Goal: Information Seeking & Learning: Learn about a topic

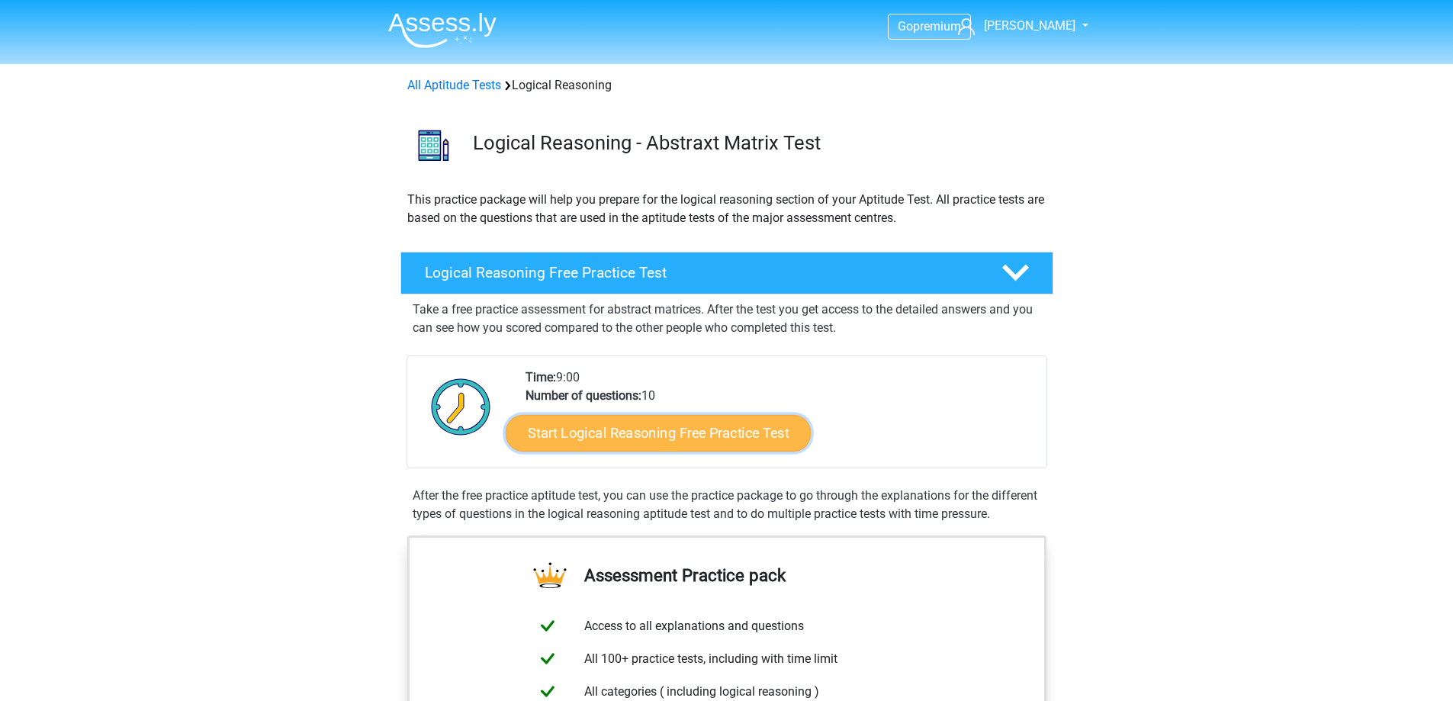
click at [614, 432] on link "Start Logical Reasoning Free Practice Test" at bounding box center [658, 432] width 305 height 37
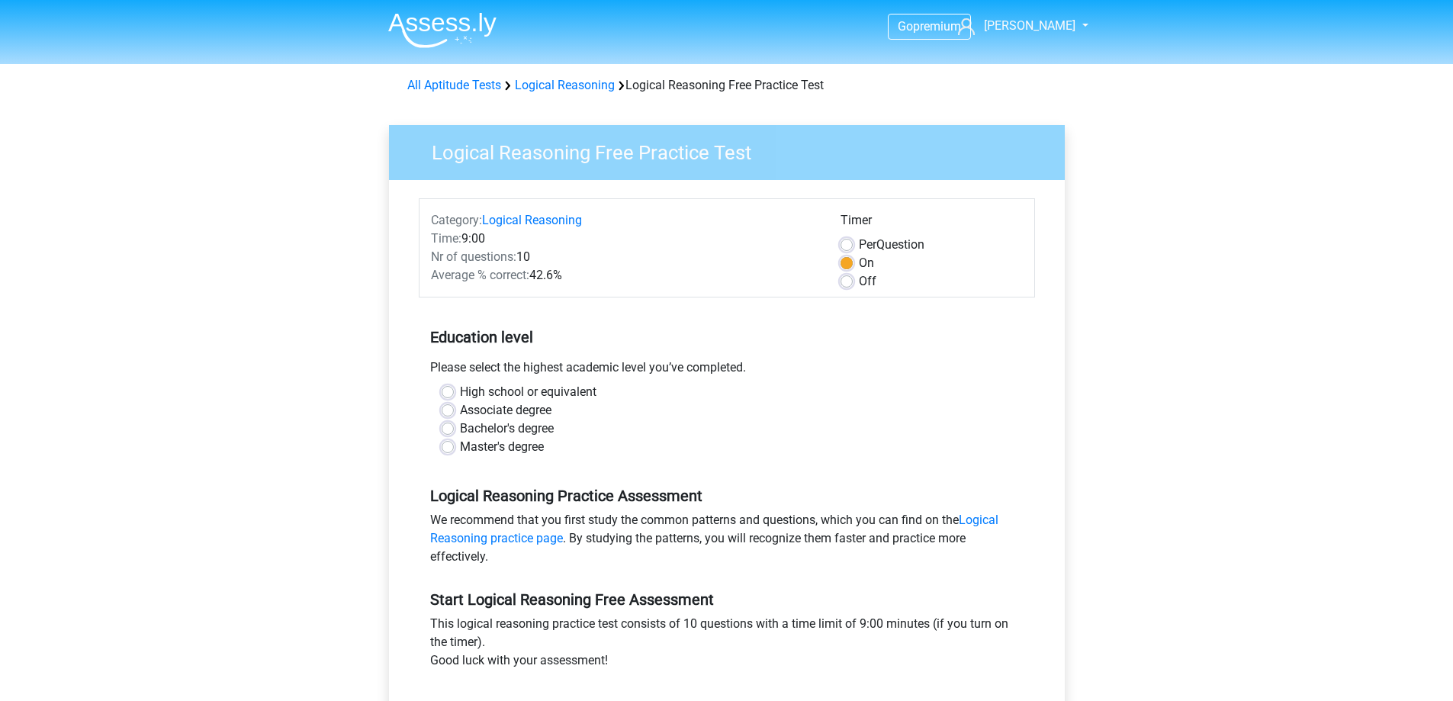
scroll to position [76, 0]
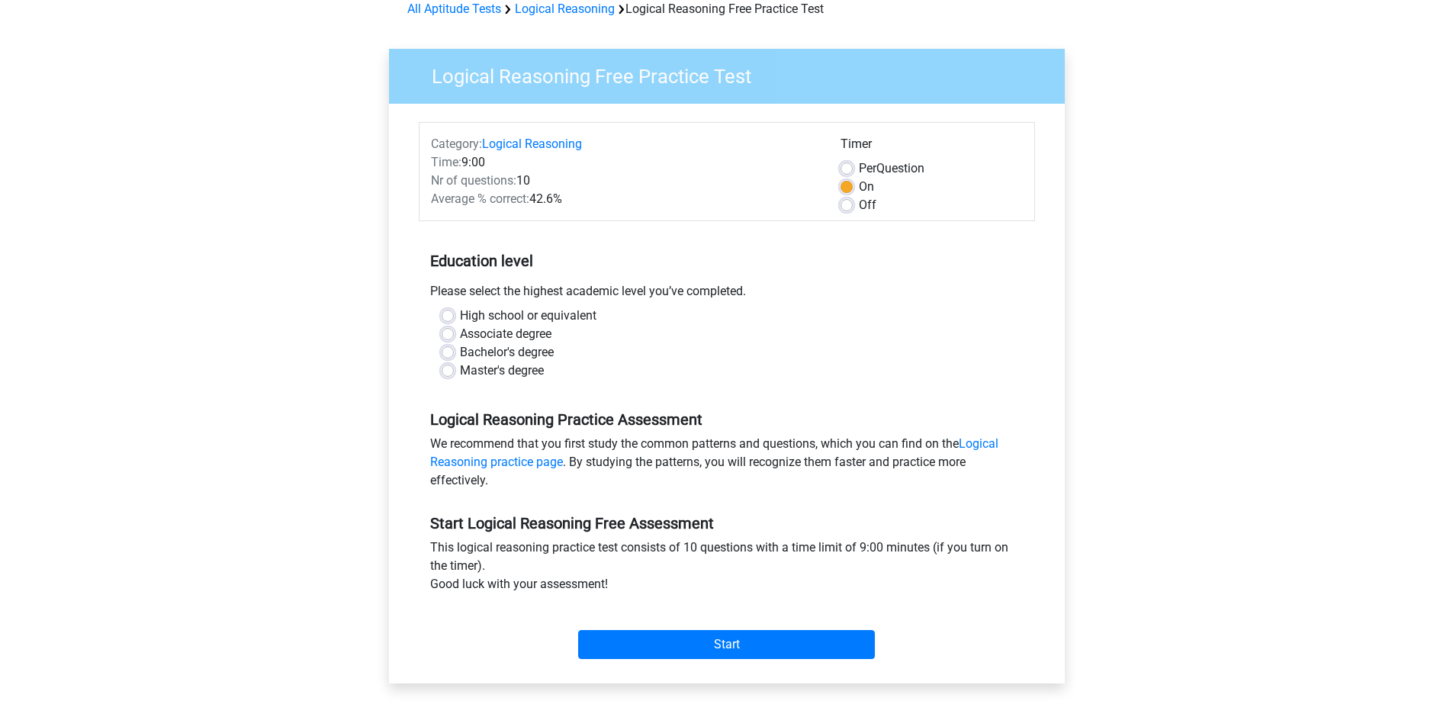
click at [464, 365] on label "Master's degree" at bounding box center [502, 370] width 84 height 18
click at [454, 365] on input "Master's degree" at bounding box center [448, 368] width 12 height 15
radio input "true"
click at [701, 635] on input "Start" at bounding box center [726, 644] width 297 height 29
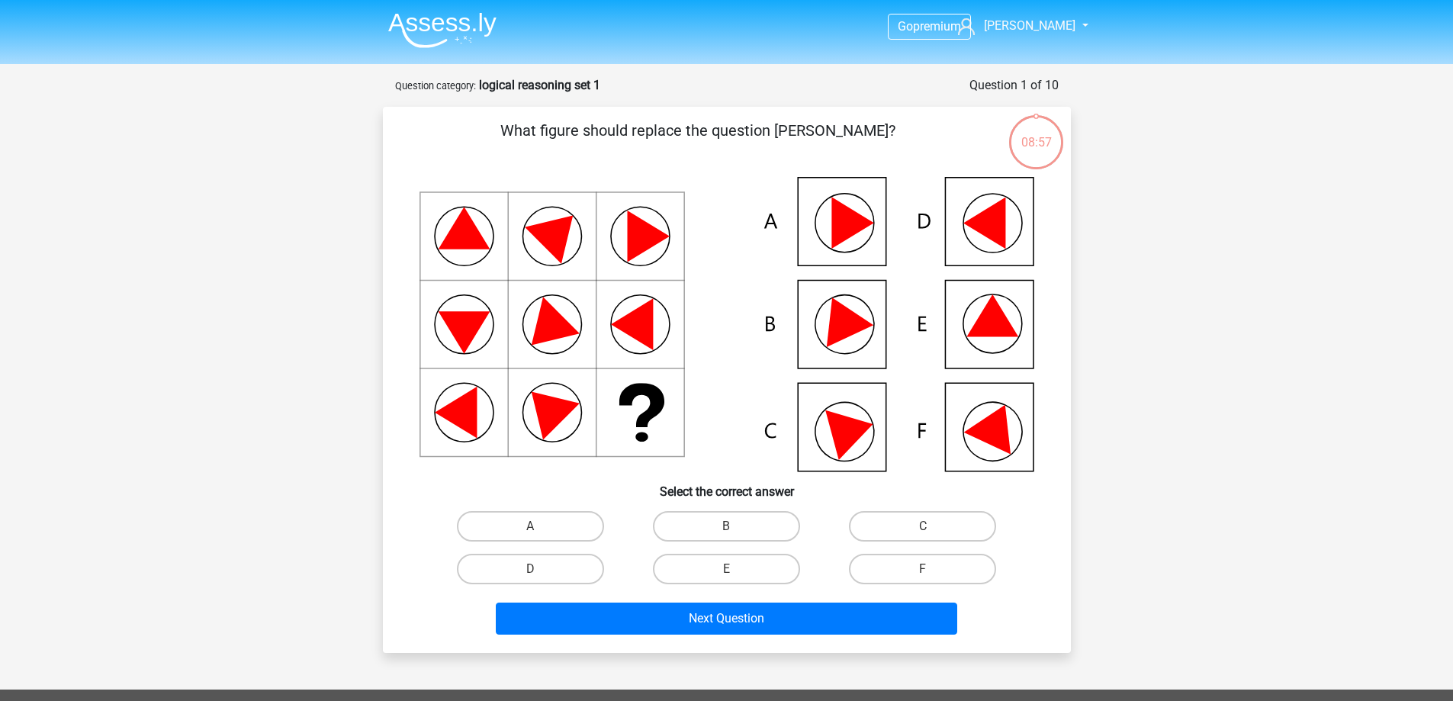
click at [728, 574] on input "E" at bounding box center [731, 574] width 10 height 10
radio input "true"
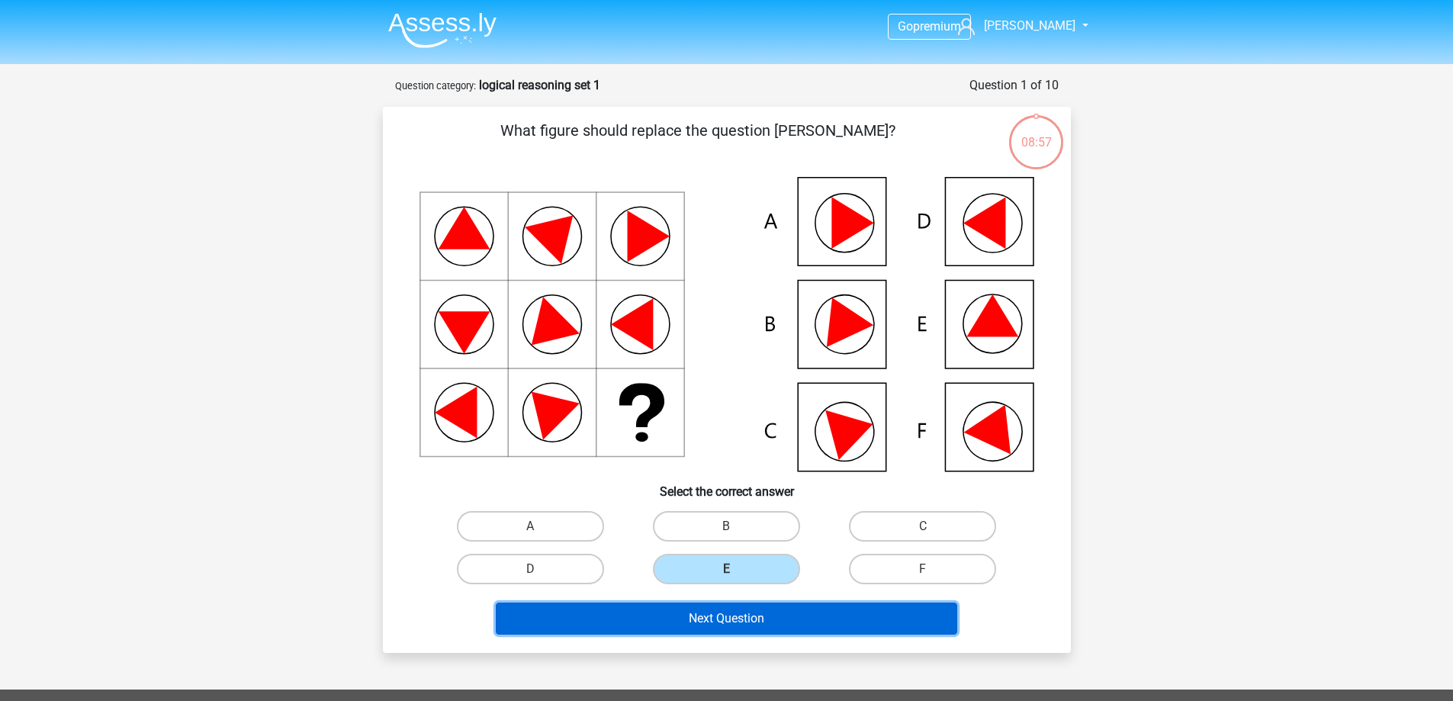
click at [730, 624] on button "Next Question" at bounding box center [726, 618] width 461 height 32
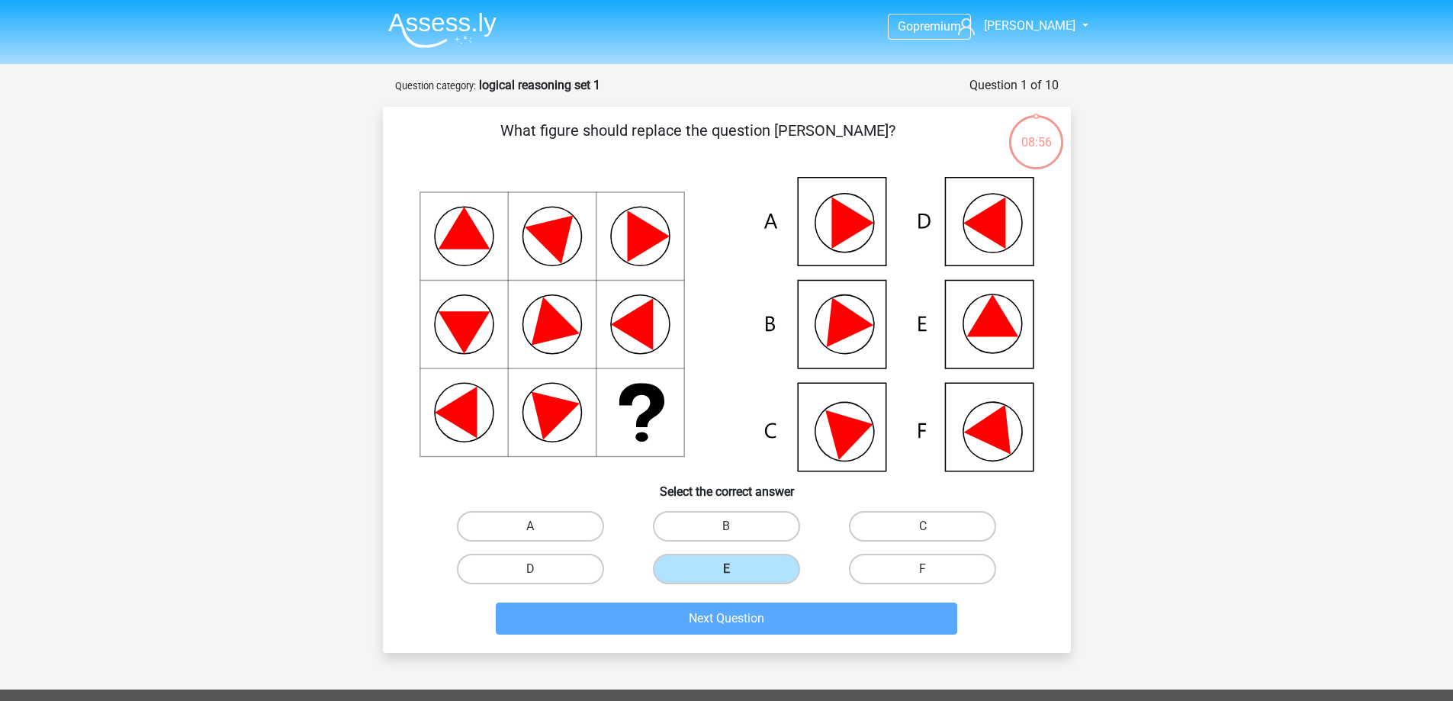
scroll to position [76, 0]
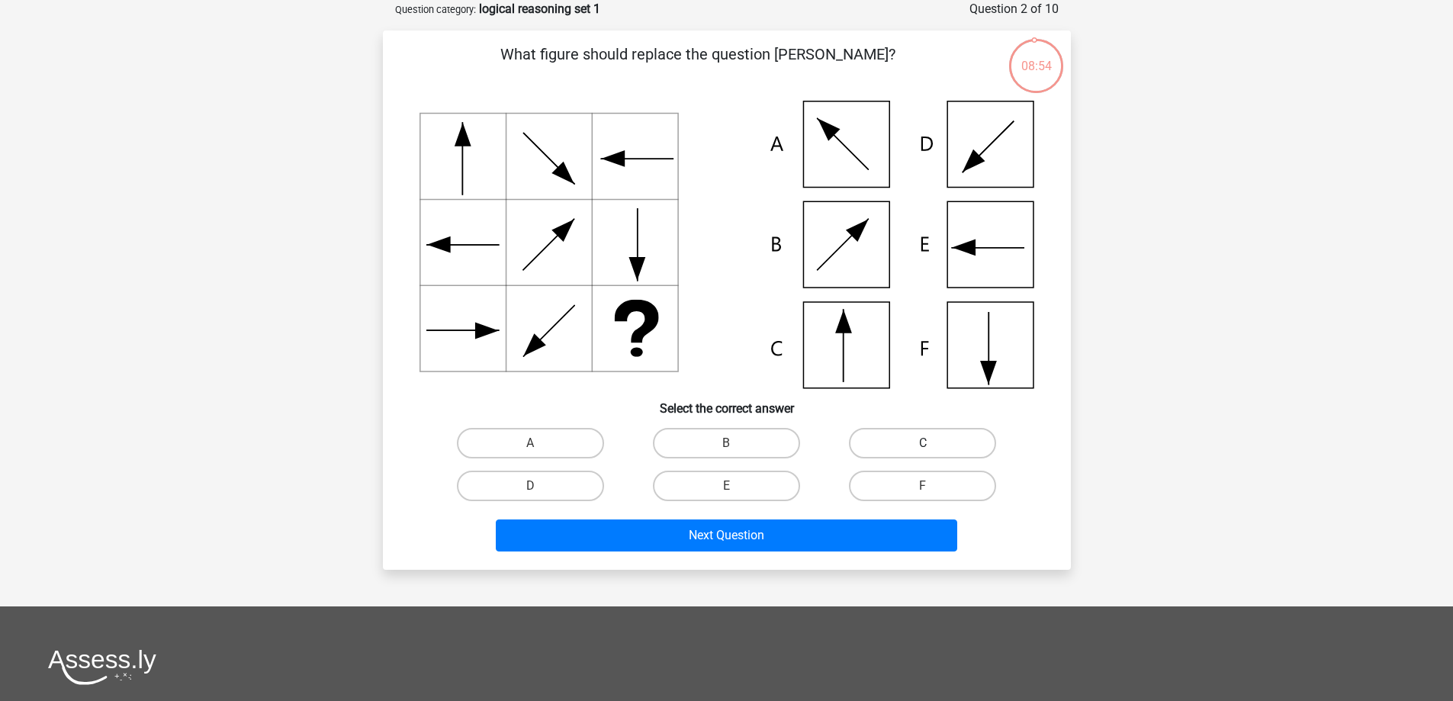
click at [905, 444] on label "C" at bounding box center [922, 443] width 147 height 31
click at [923, 444] on input "C" at bounding box center [928, 448] width 10 height 10
radio input "true"
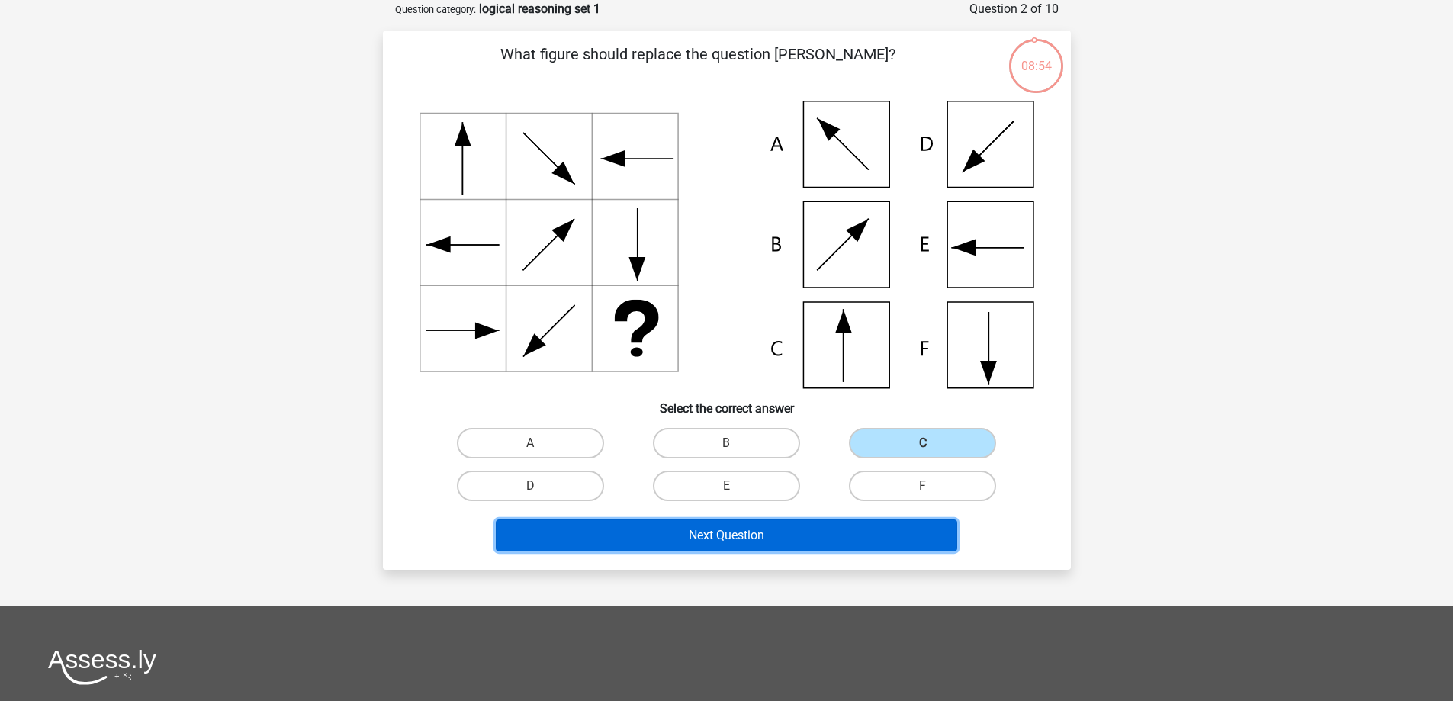
click at [814, 535] on button "Next Question" at bounding box center [726, 535] width 461 height 32
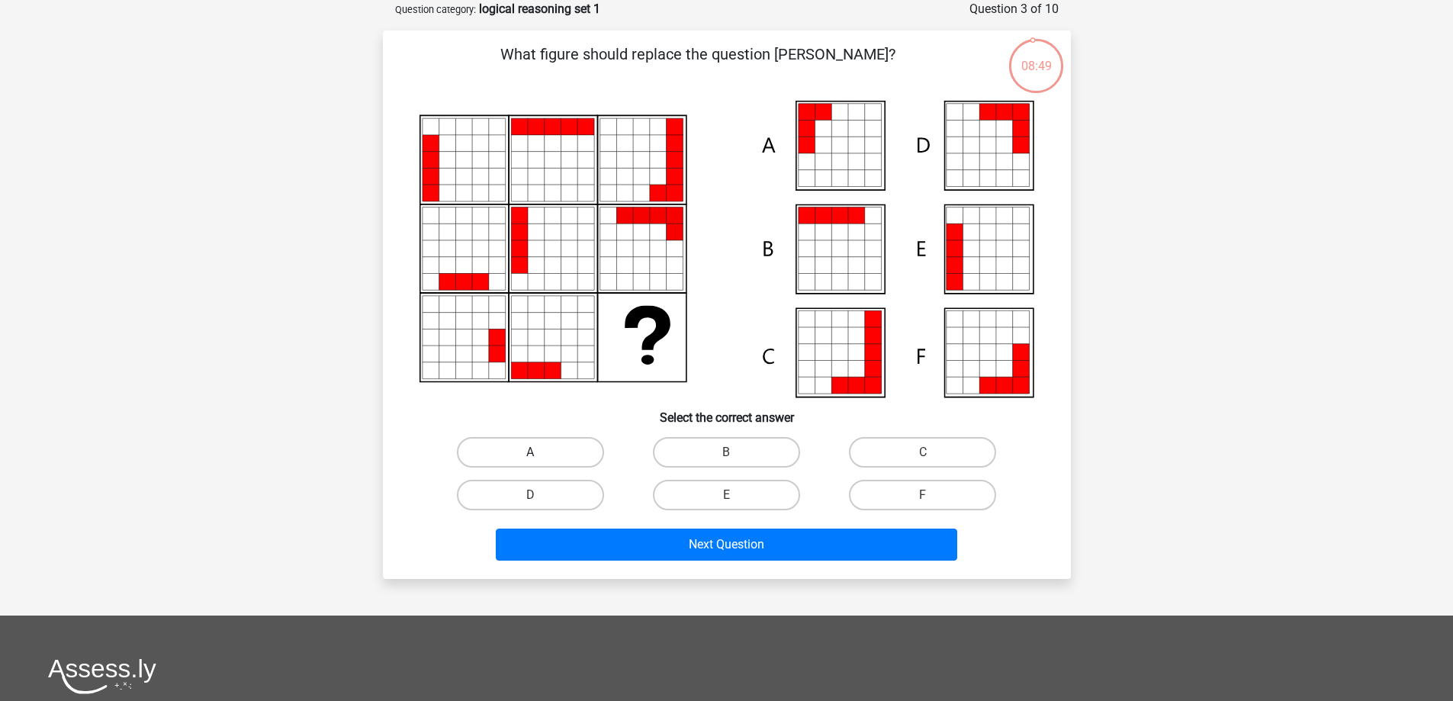
click at [515, 448] on label "A" at bounding box center [530, 452] width 147 height 31
click at [530, 452] on input "A" at bounding box center [535, 457] width 10 height 10
radio input "true"
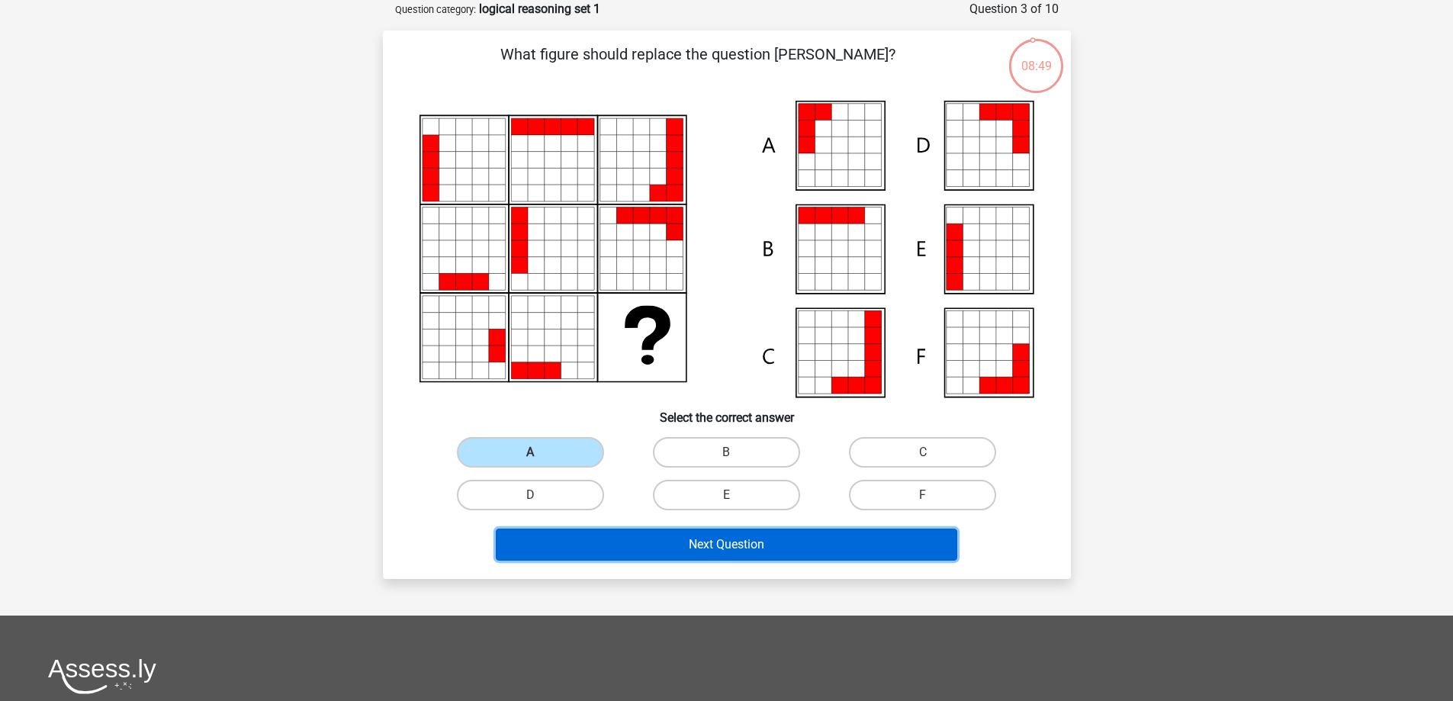
click at [706, 537] on button "Next Question" at bounding box center [726, 544] width 461 height 32
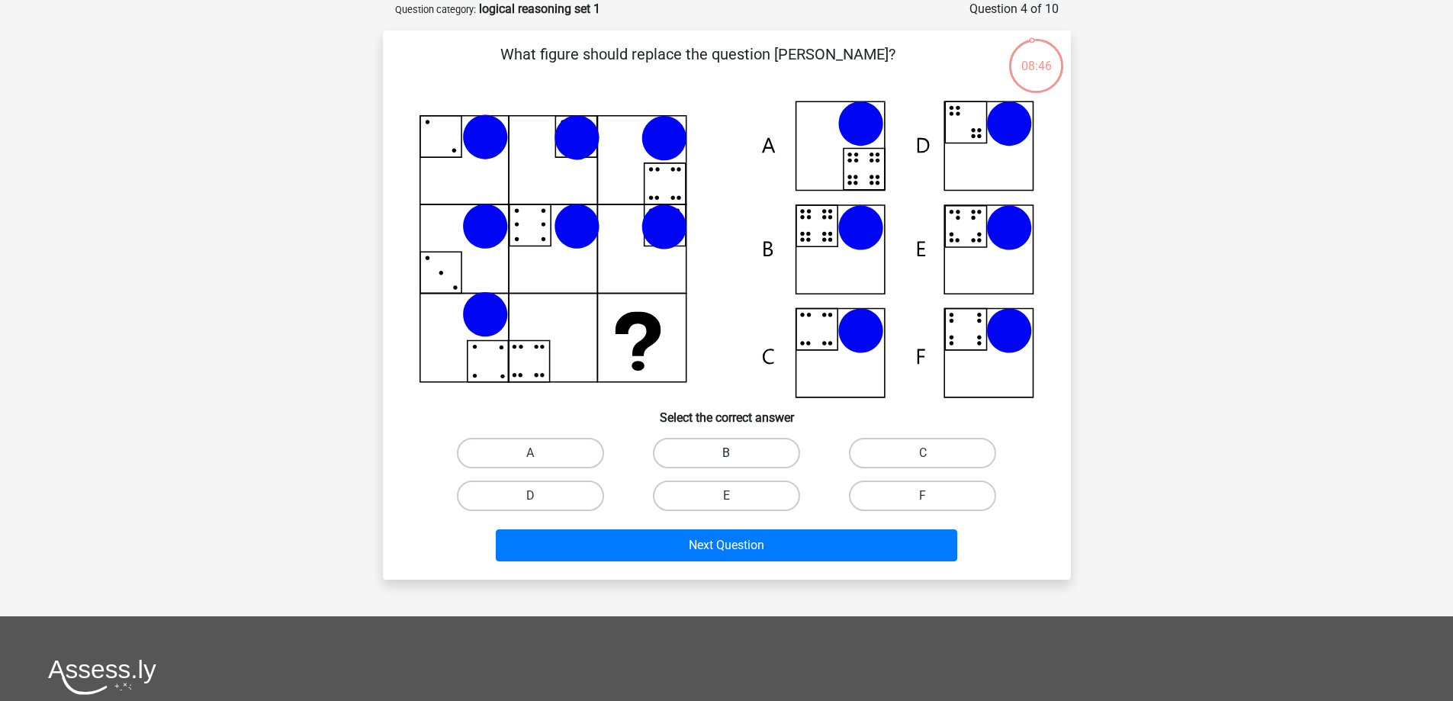
click at [712, 460] on label "B" at bounding box center [726, 453] width 147 height 31
click at [726, 460] on input "B" at bounding box center [731, 458] width 10 height 10
radio input "true"
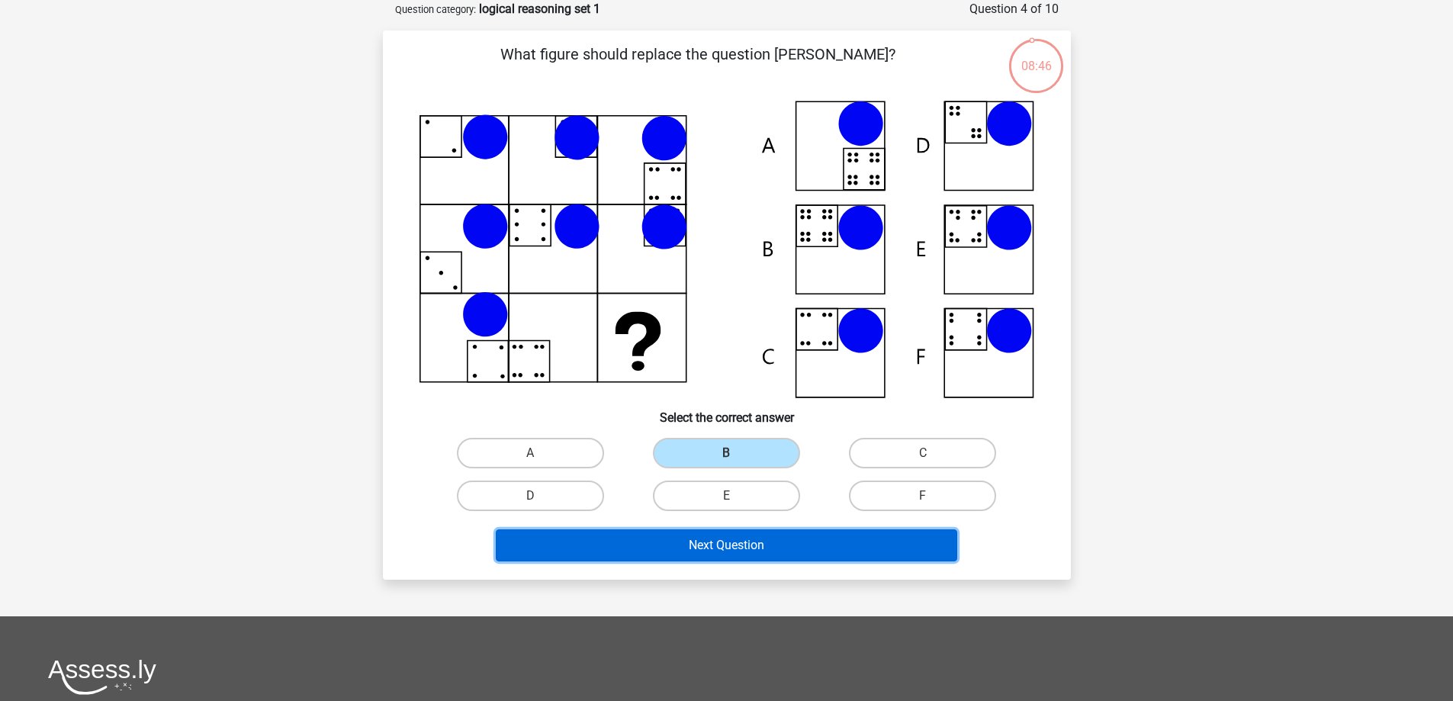
click at [740, 540] on button "Next Question" at bounding box center [726, 545] width 461 height 32
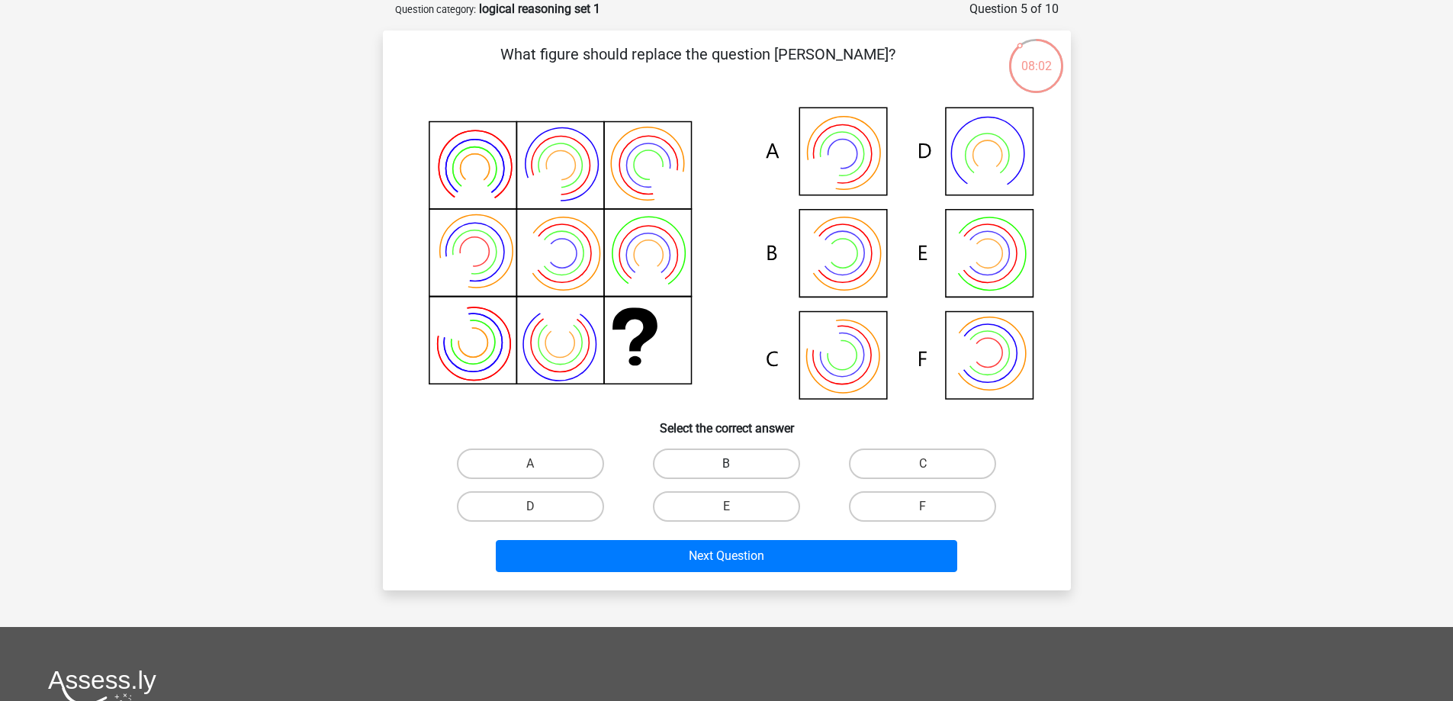
click at [738, 456] on label "B" at bounding box center [726, 463] width 147 height 31
click at [736, 464] on input "B" at bounding box center [731, 469] width 10 height 10
radio input "true"
click at [760, 506] on label "E" at bounding box center [726, 506] width 147 height 31
click at [736, 506] on input "E" at bounding box center [731, 511] width 10 height 10
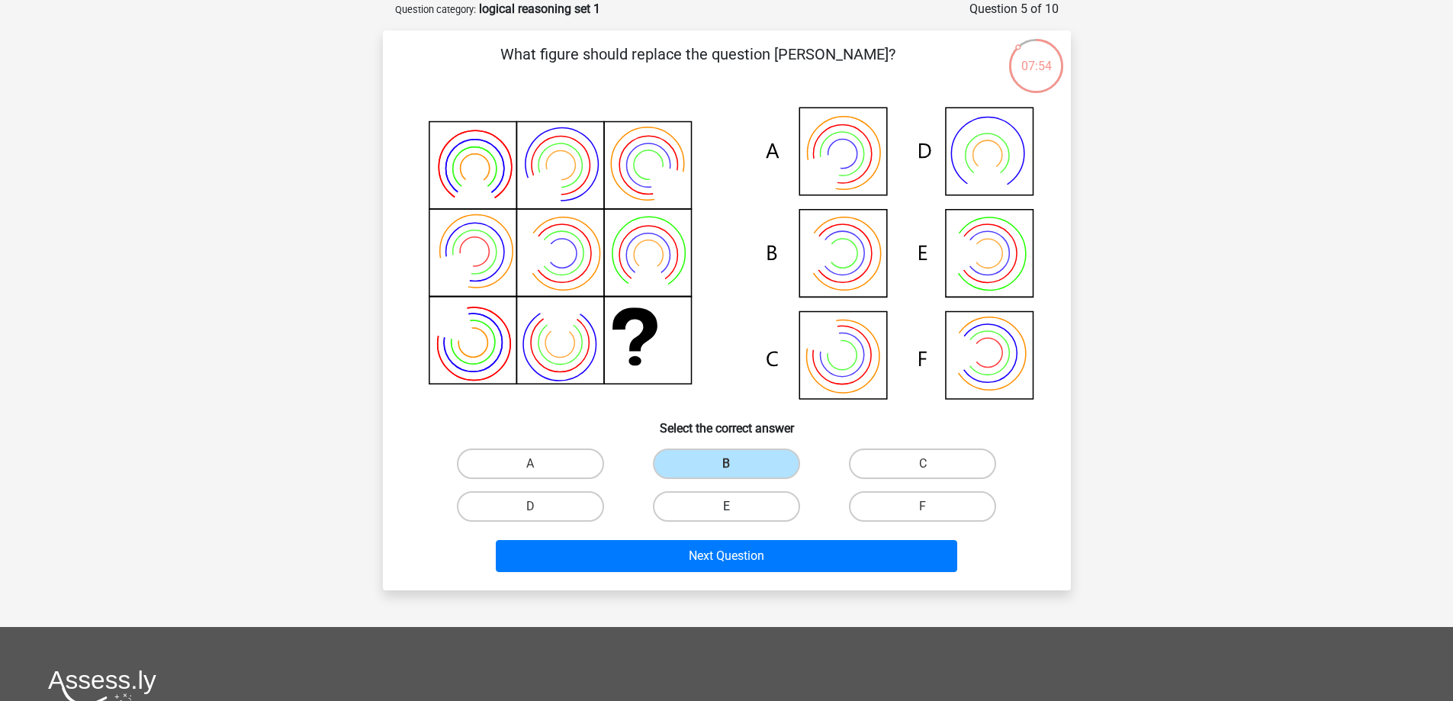
radio input "true"
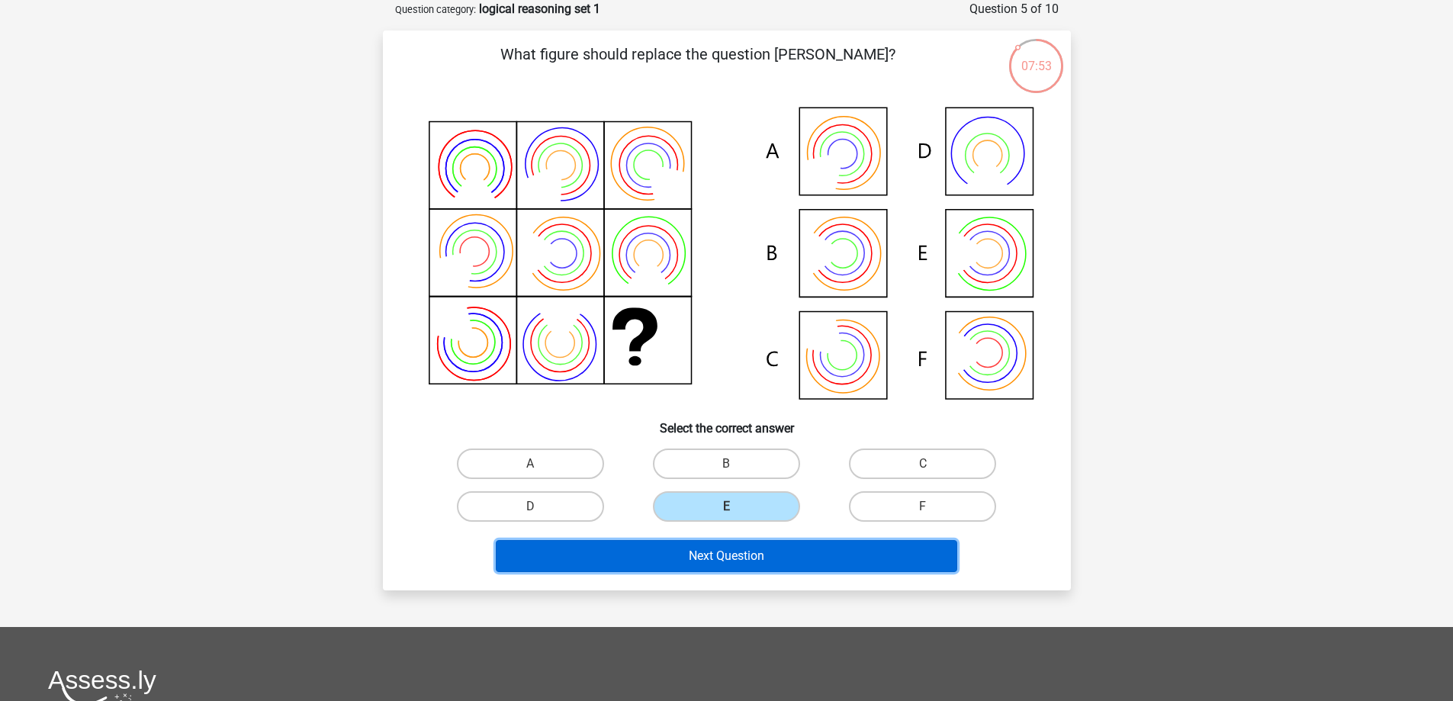
click at [766, 541] on button "Next Question" at bounding box center [726, 556] width 461 height 32
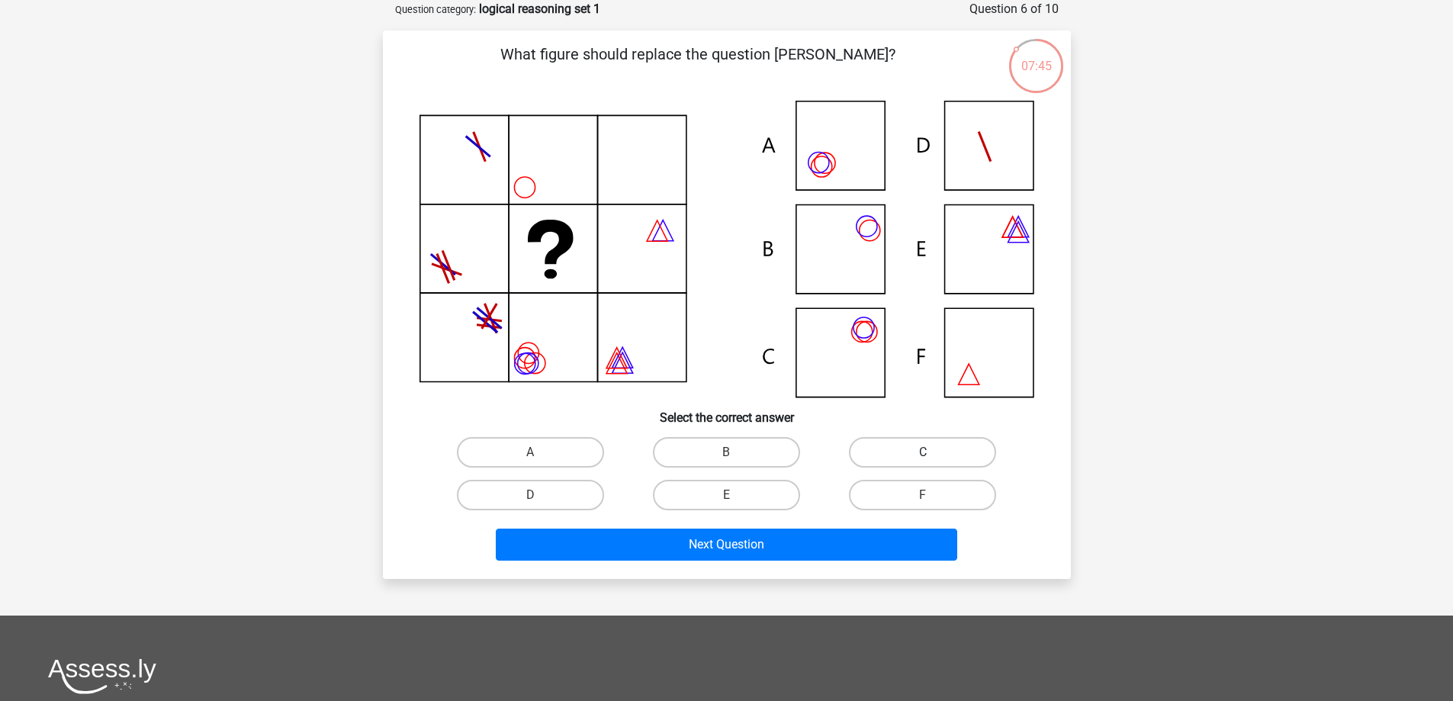
click at [862, 446] on label "C" at bounding box center [922, 452] width 147 height 31
click at [923, 452] on input "C" at bounding box center [928, 457] width 10 height 10
radio input "true"
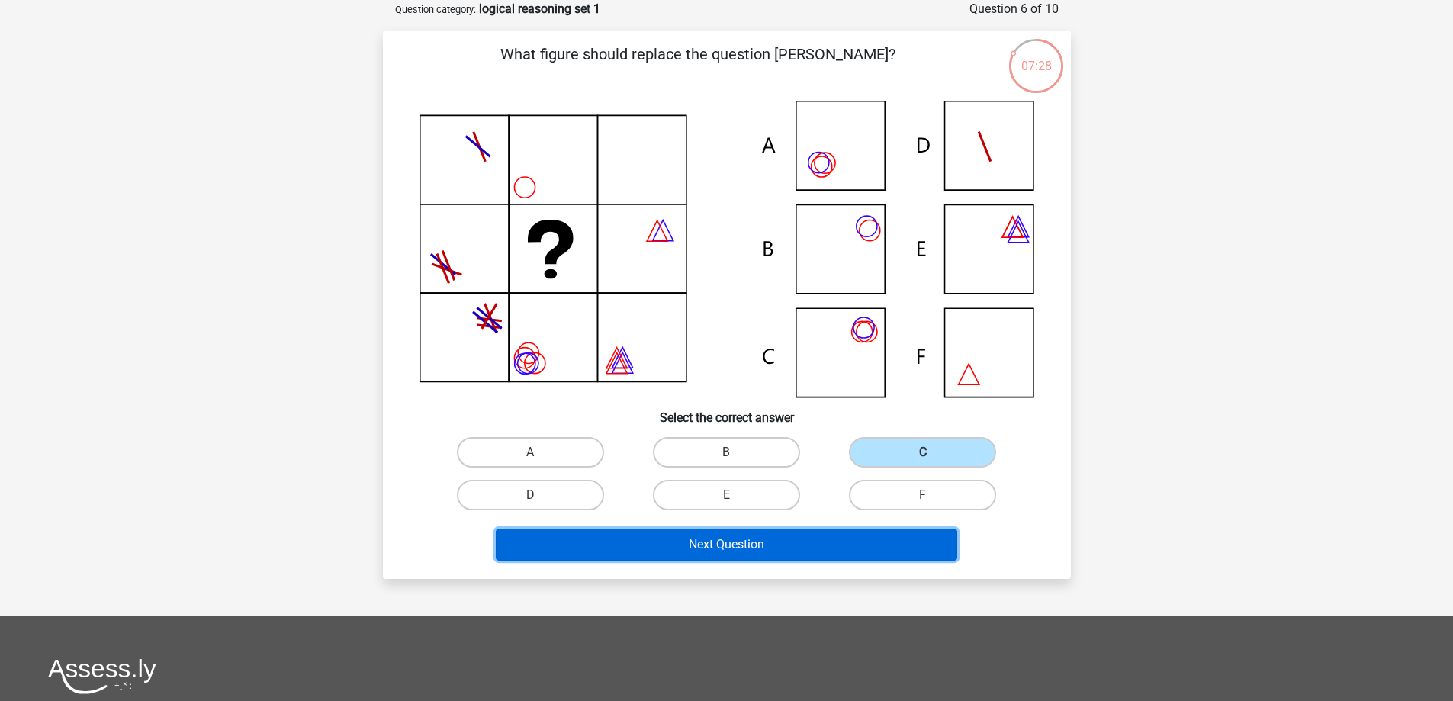
click at [715, 556] on button "Next Question" at bounding box center [726, 544] width 461 height 32
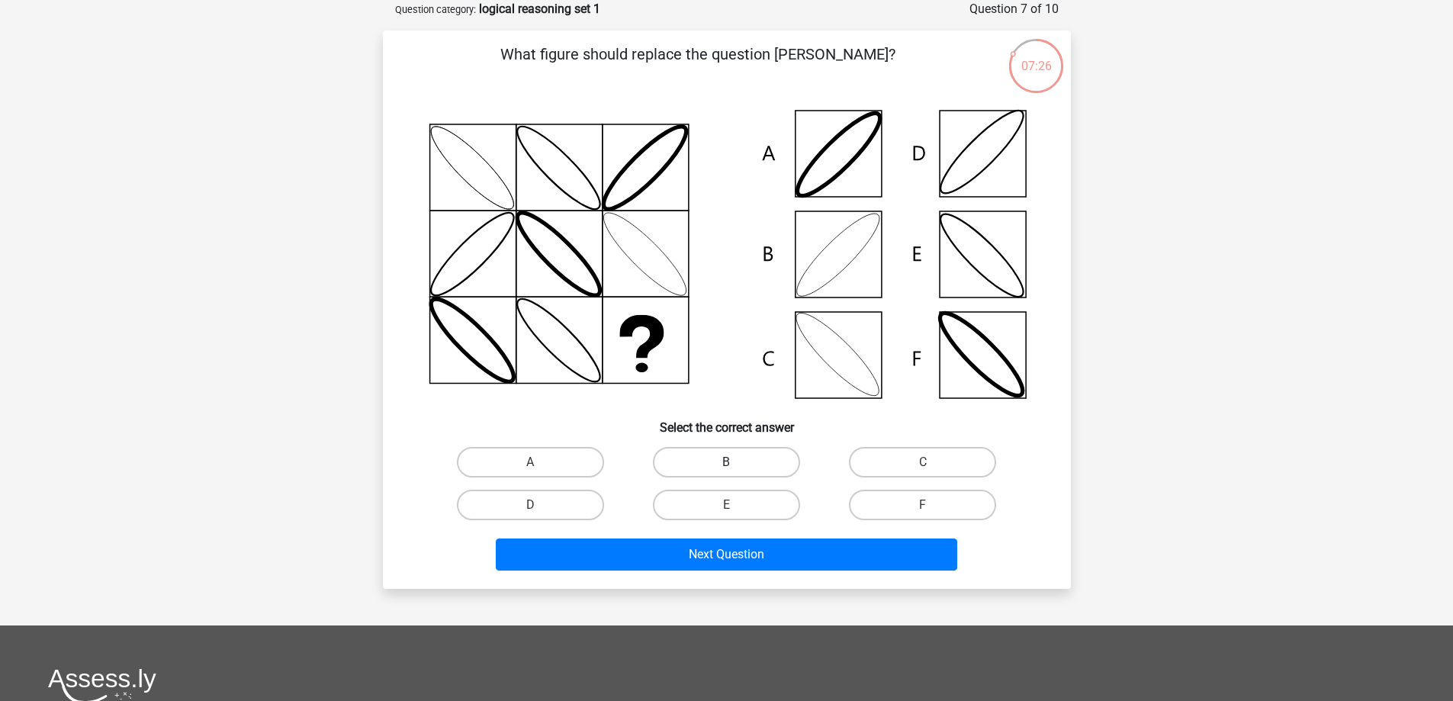
click at [688, 450] on label "B" at bounding box center [726, 462] width 147 height 31
click at [726, 462] on input "B" at bounding box center [731, 467] width 10 height 10
radio input "true"
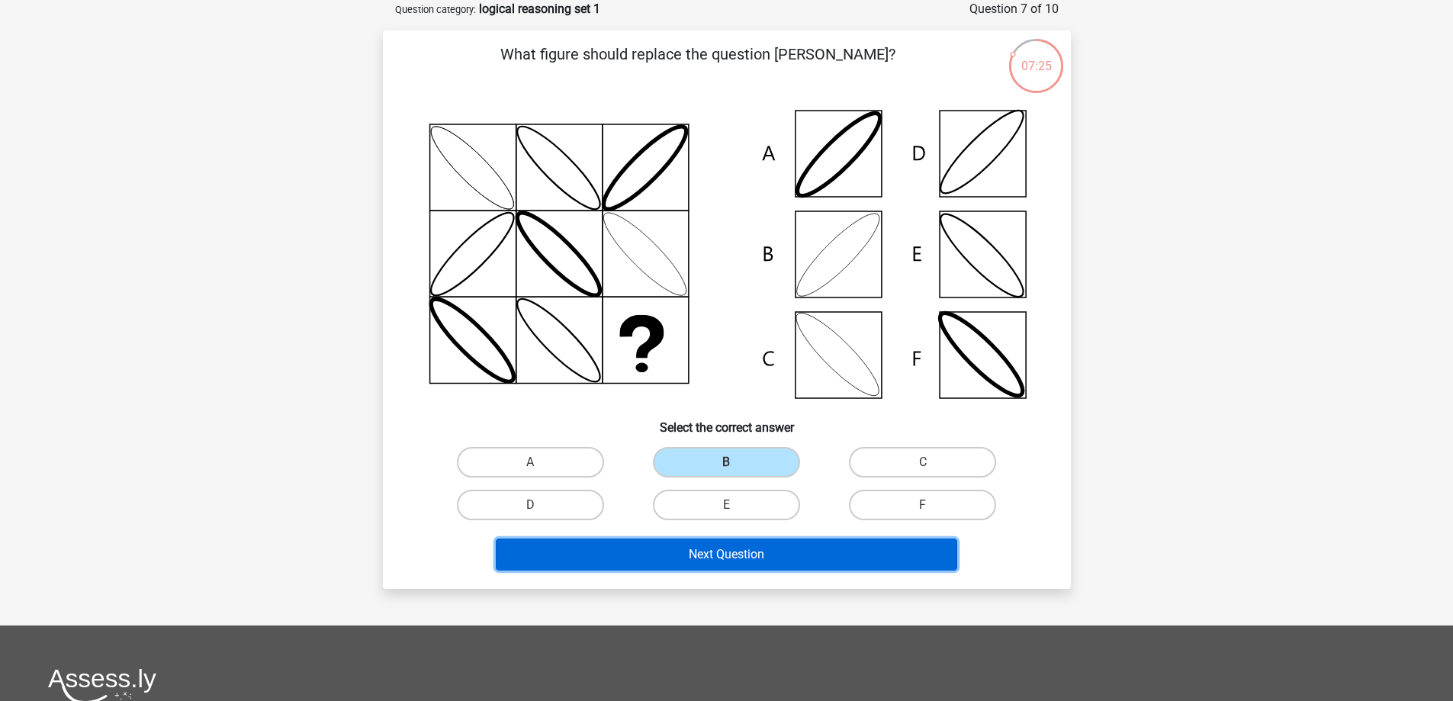
click at [704, 554] on button "Next Question" at bounding box center [726, 554] width 461 height 32
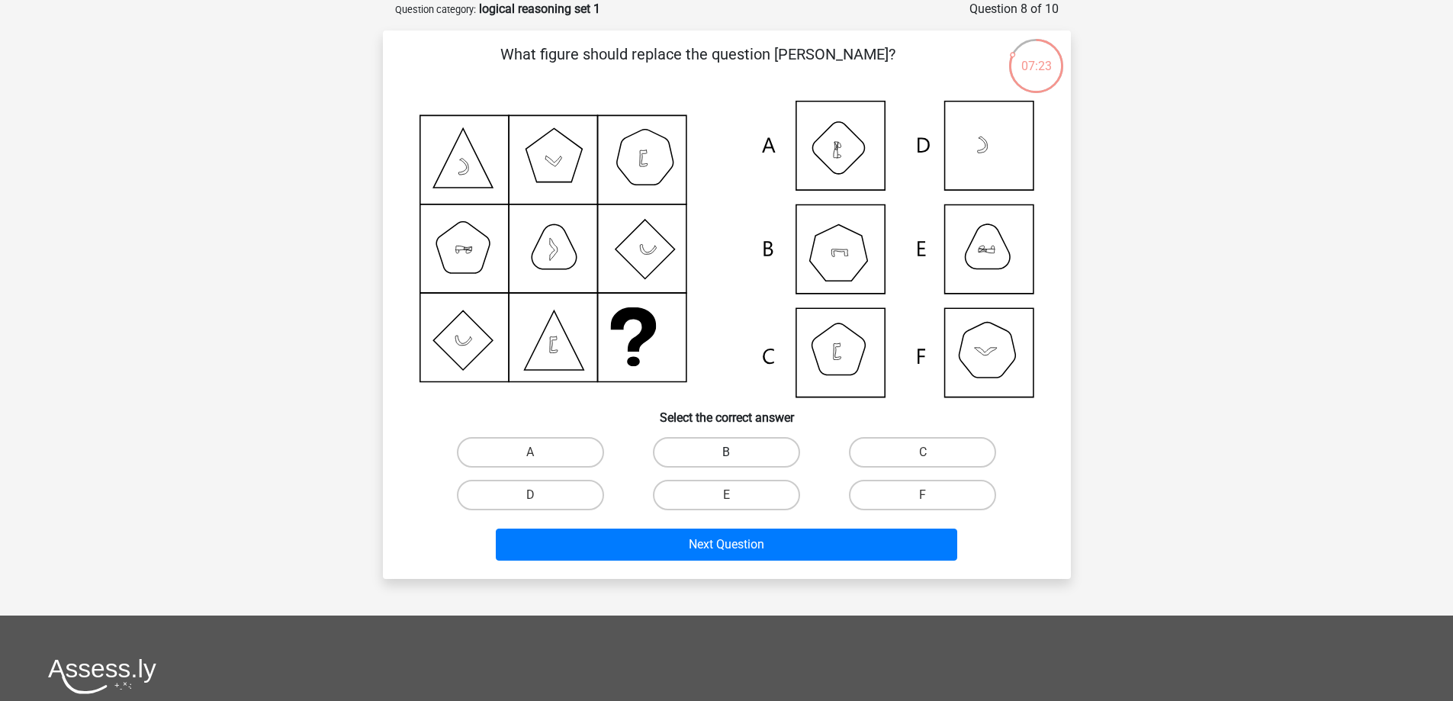
click at [703, 453] on label "B" at bounding box center [726, 452] width 147 height 31
click at [726, 453] on input "B" at bounding box center [731, 457] width 10 height 10
radio input "true"
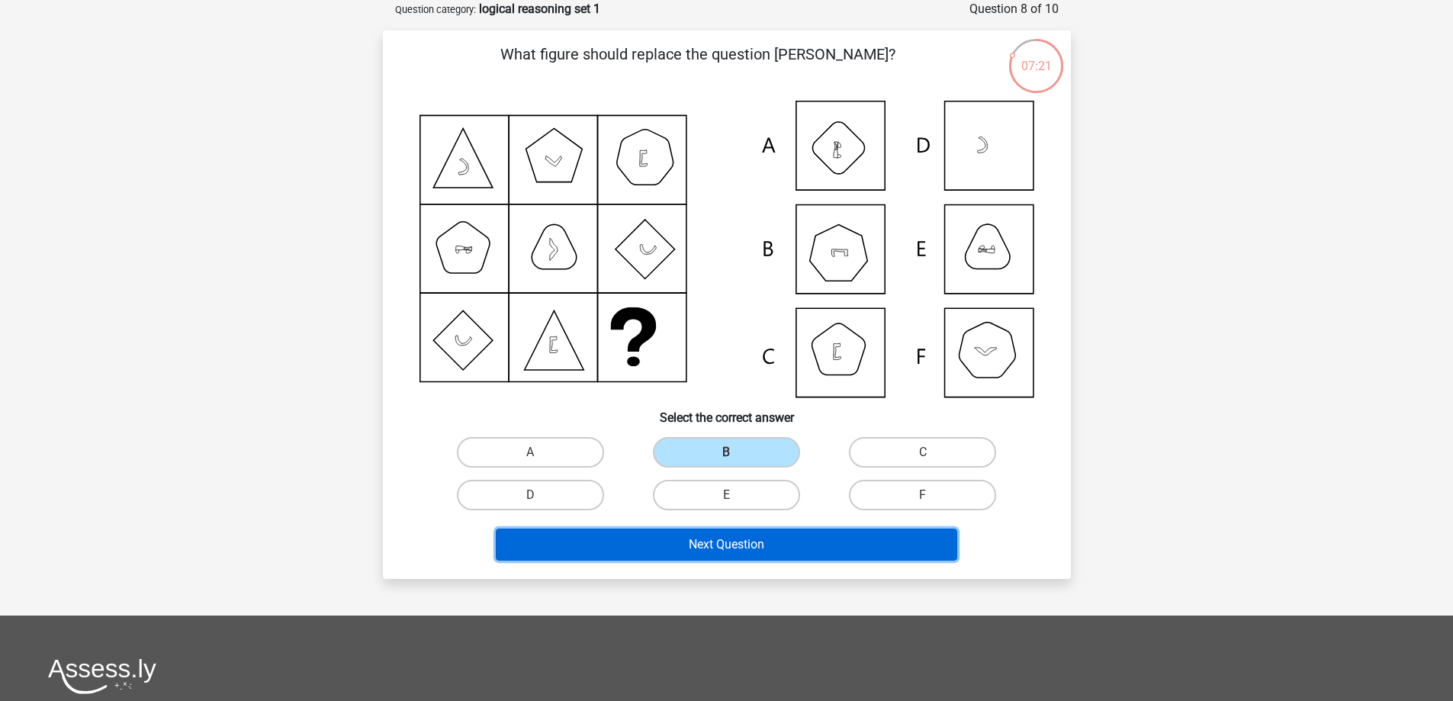
click at [721, 534] on button "Next Question" at bounding box center [726, 544] width 461 height 32
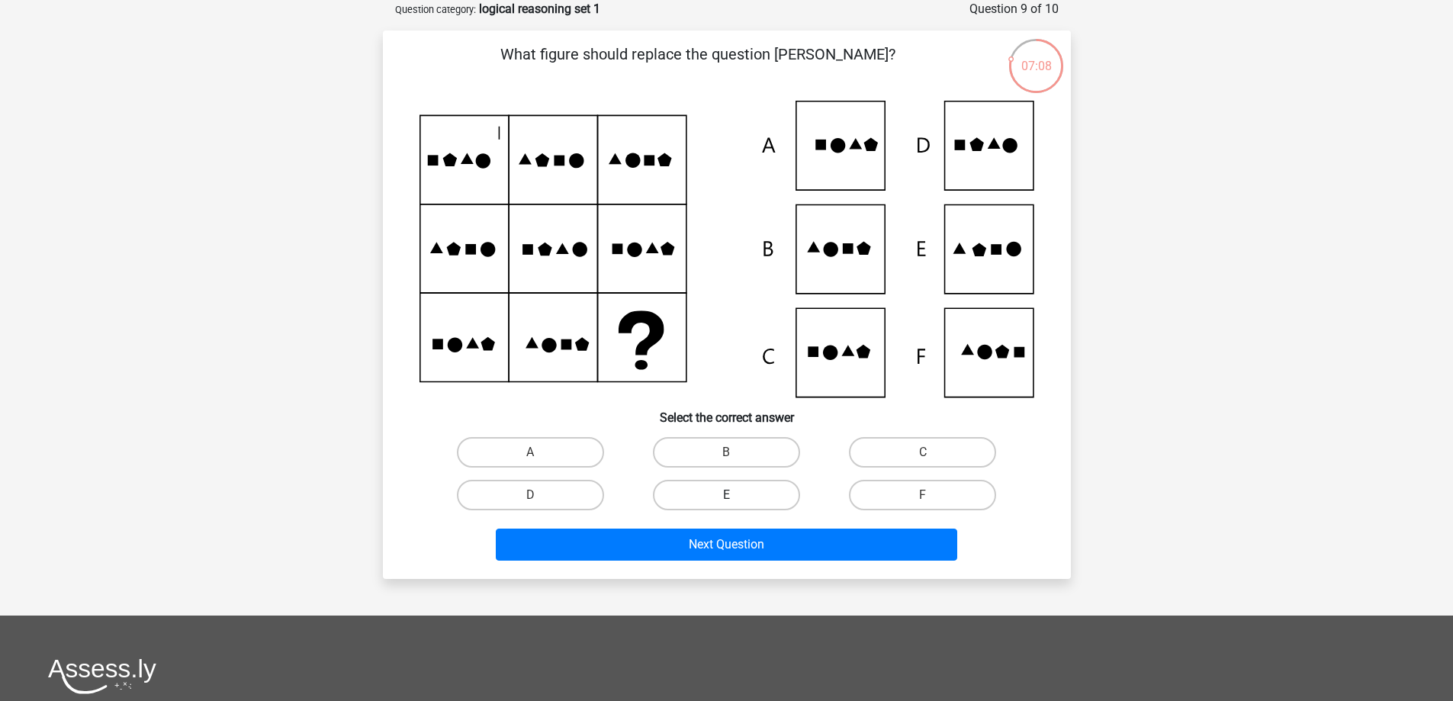
click at [752, 500] on label "E" at bounding box center [726, 495] width 147 height 31
click at [736, 500] on input "E" at bounding box center [731, 500] width 10 height 10
radio input "true"
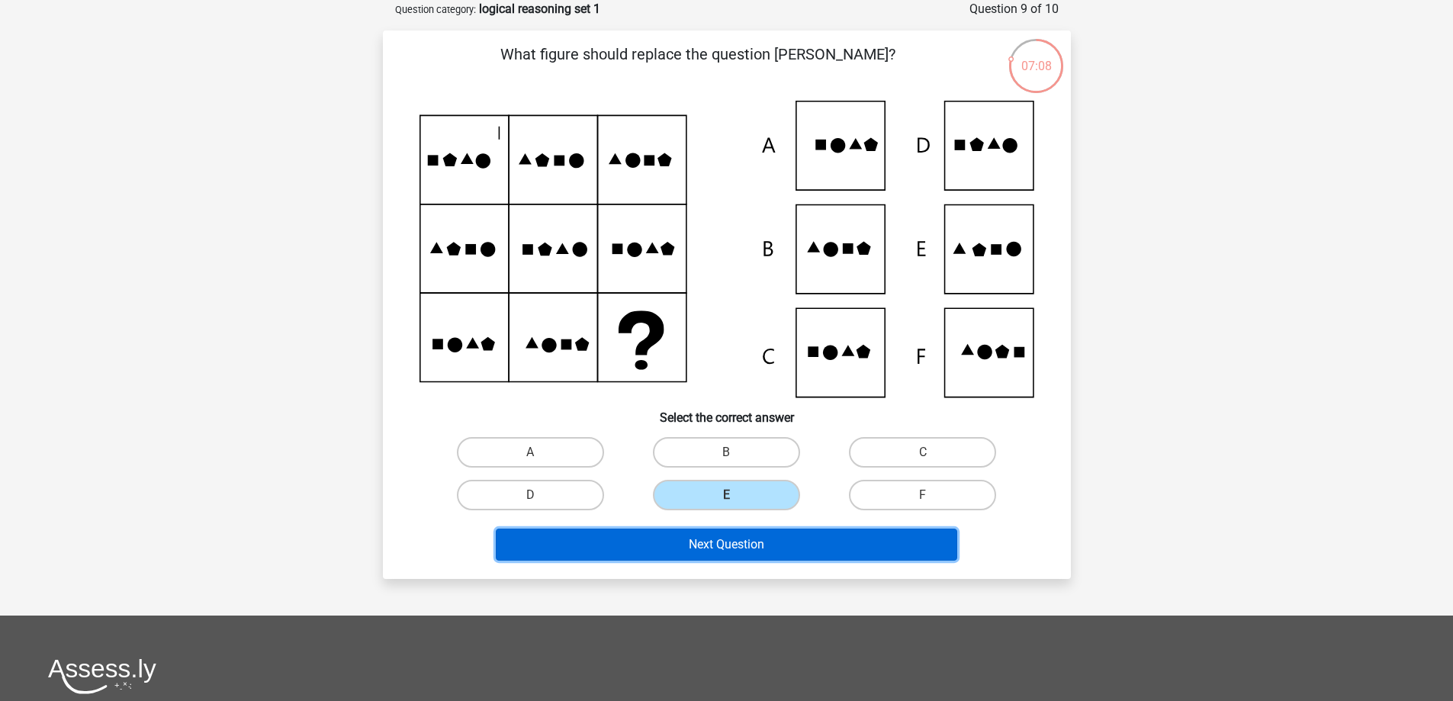
click at [761, 534] on button "Next Question" at bounding box center [726, 544] width 461 height 32
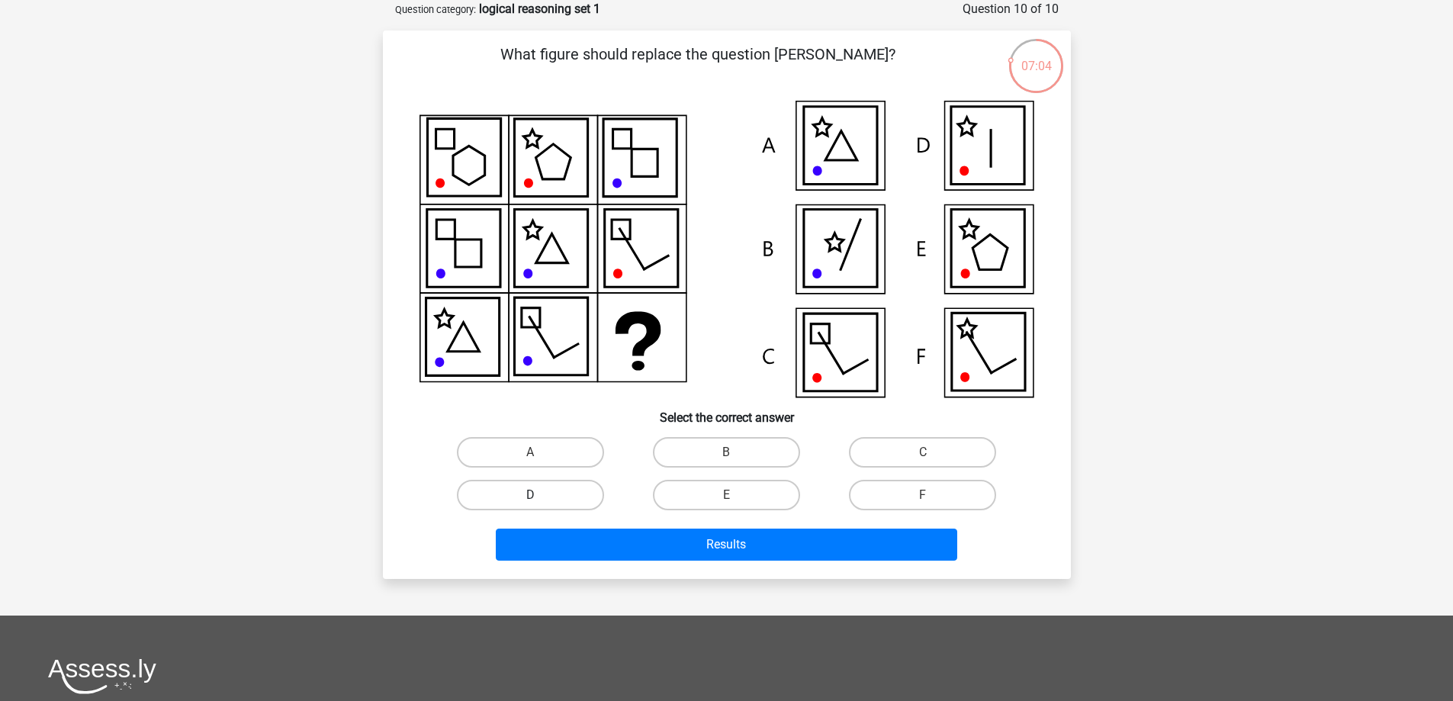
click at [523, 485] on label "D" at bounding box center [530, 495] width 147 height 31
click at [530, 495] on input "D" at bounding box center [535, 500] width 10 height 10
radio input "true"
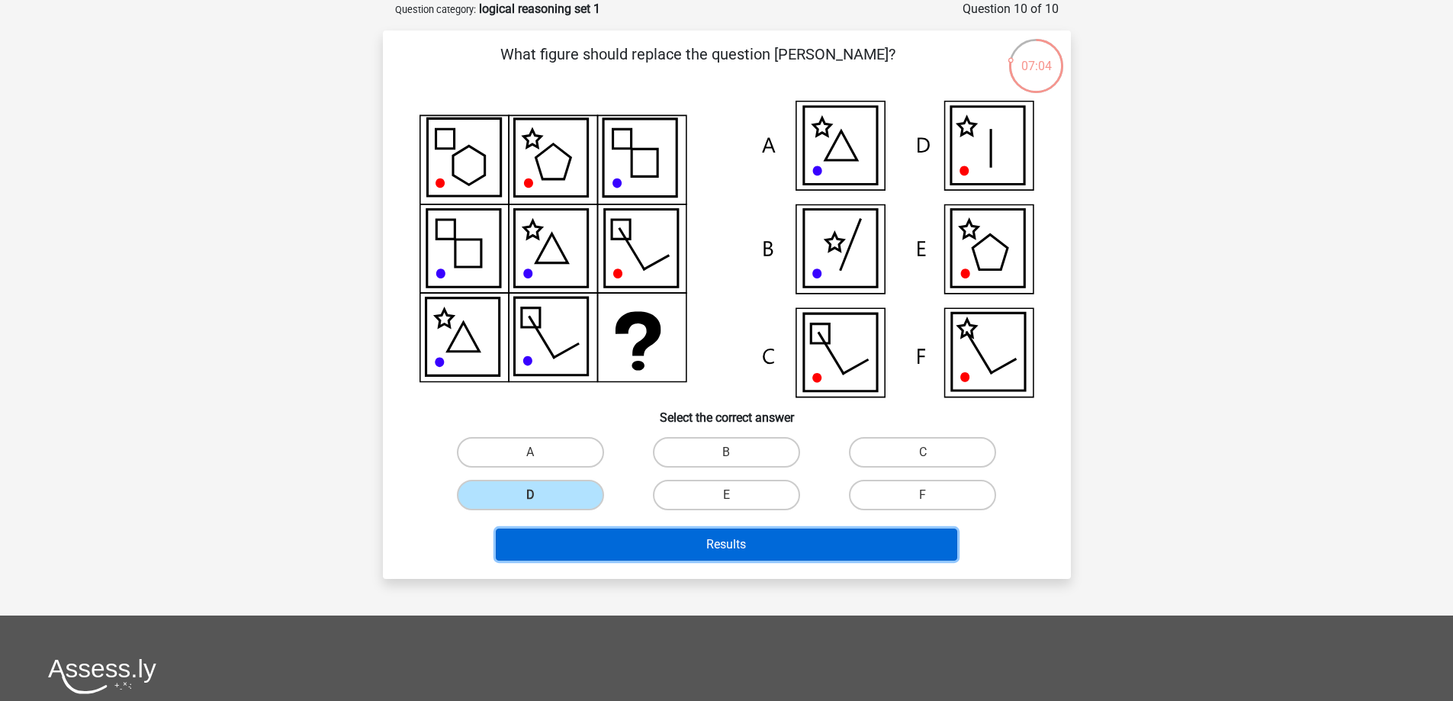
click at [707, 549] on button "Results" at bounding box center [726, 544] width 461 height 32
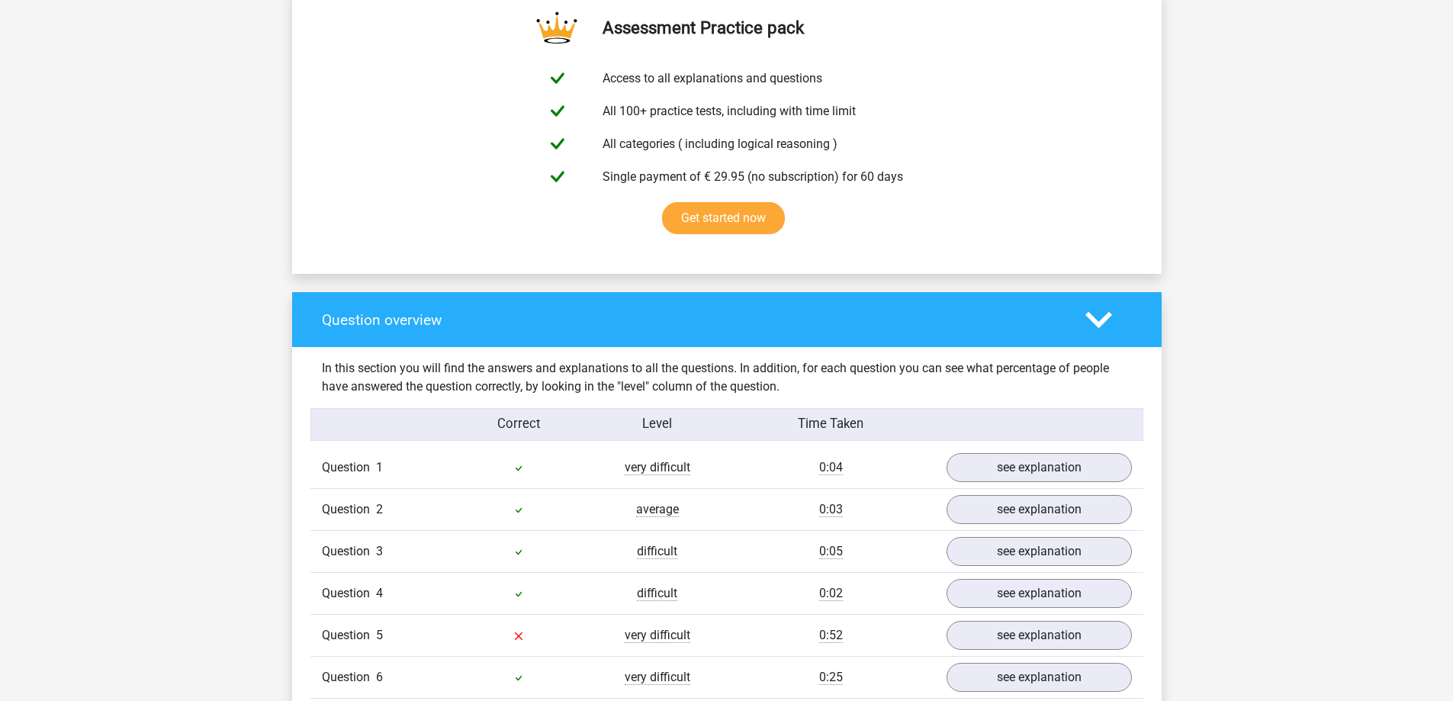
scroll to position [1068, 0]
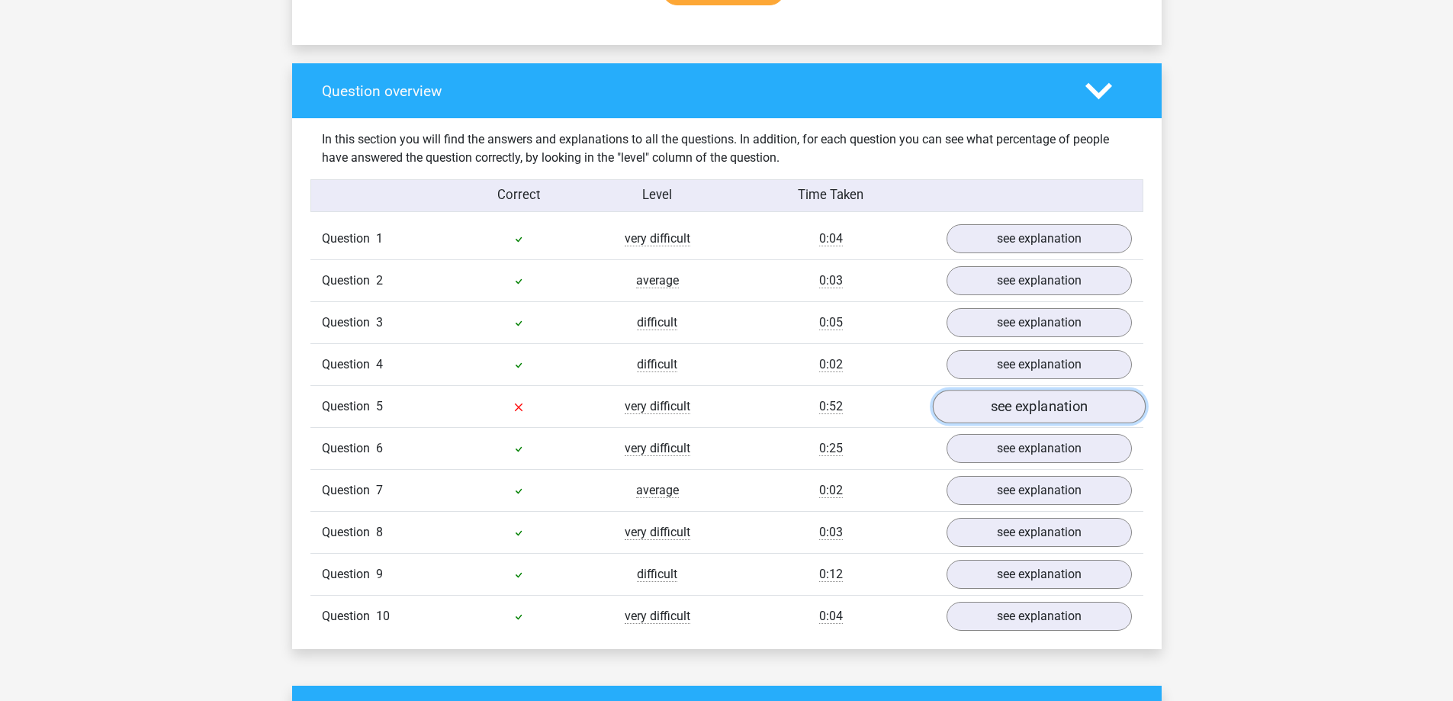
click at [987, 415] on link "see explanation" at bounding box center [1038, 407] width 213 height 34
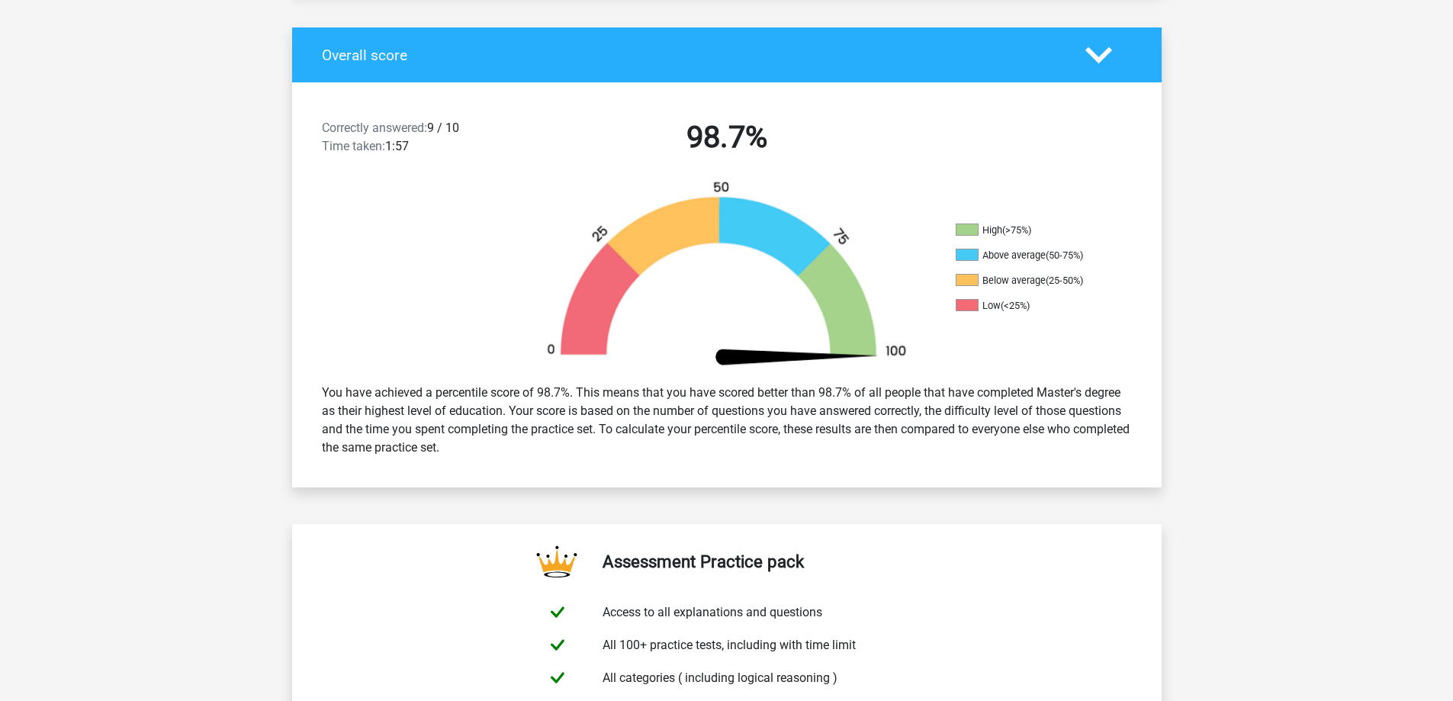
scroll to position [76, 0]
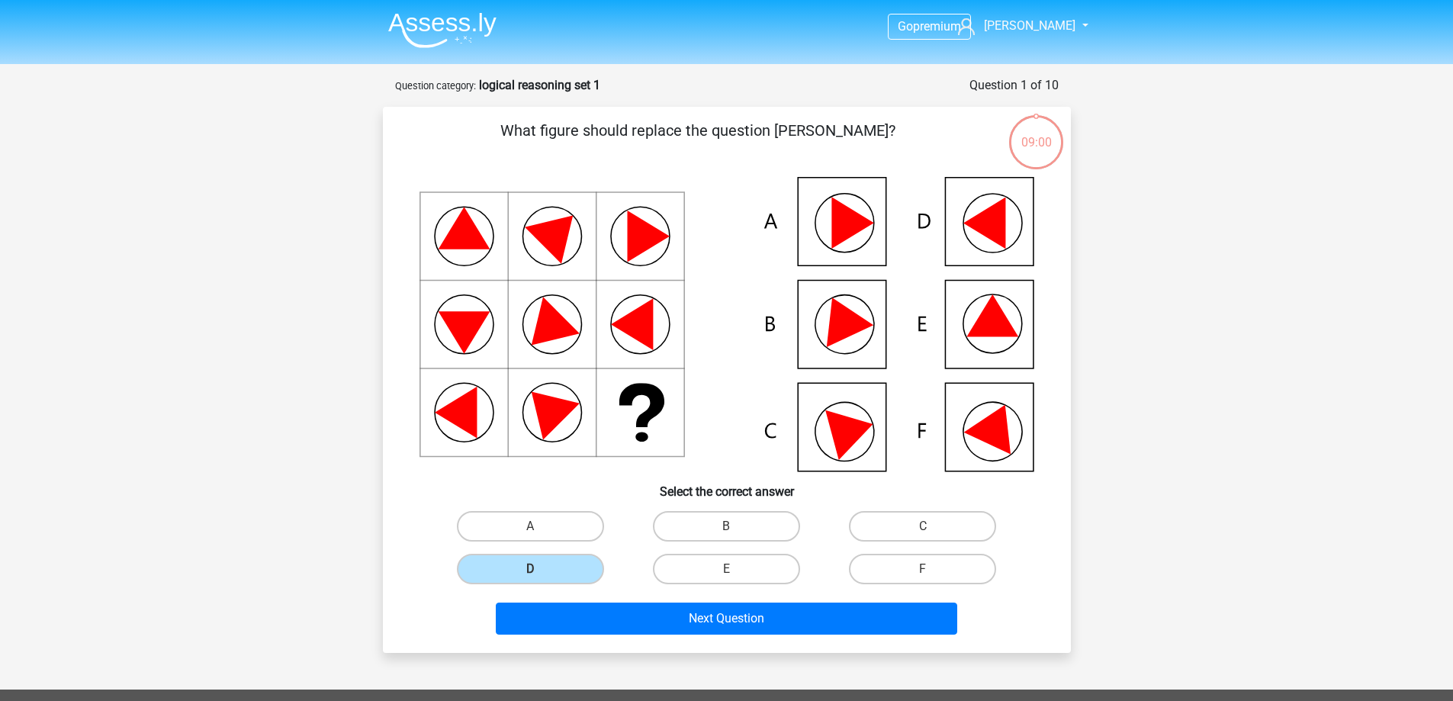
scroll to position [76, 0]
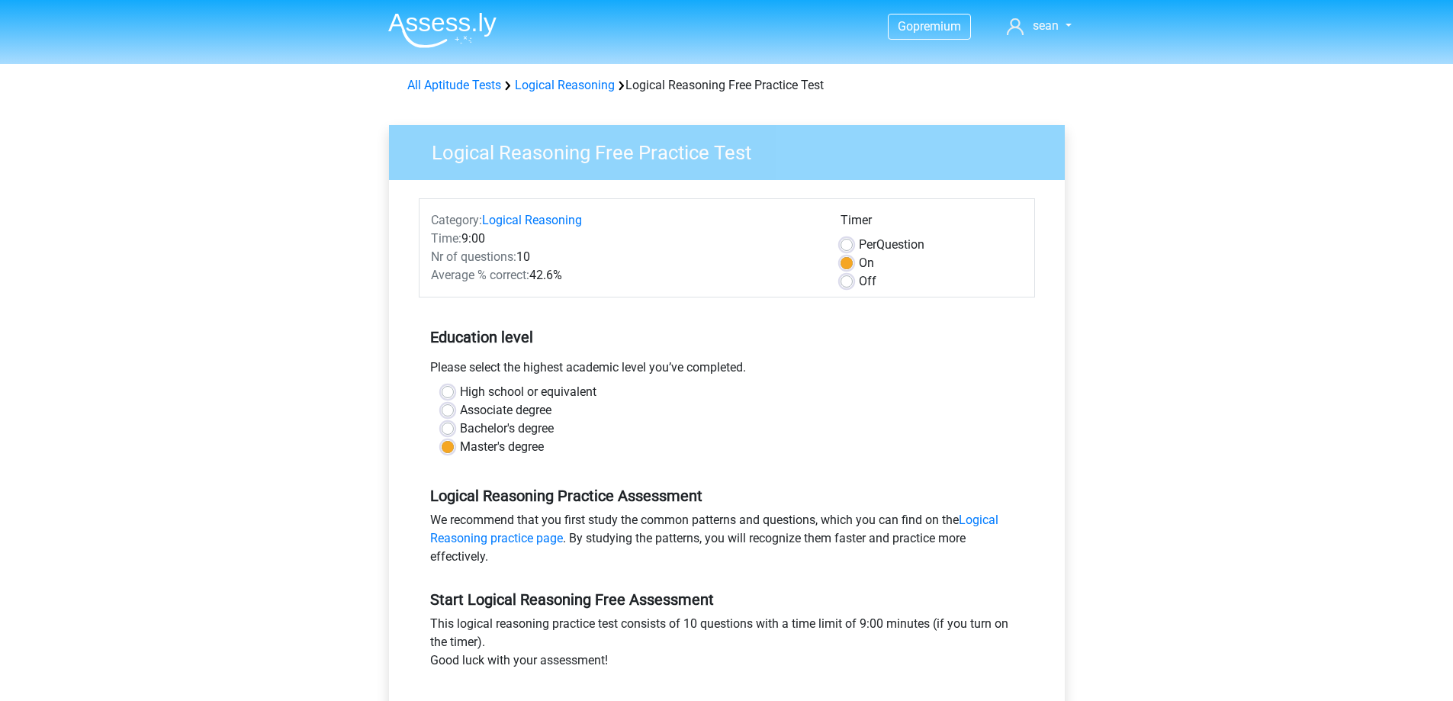
scroll to position [76, 0]
